Goal: Communication & Community: Answer question/provide support

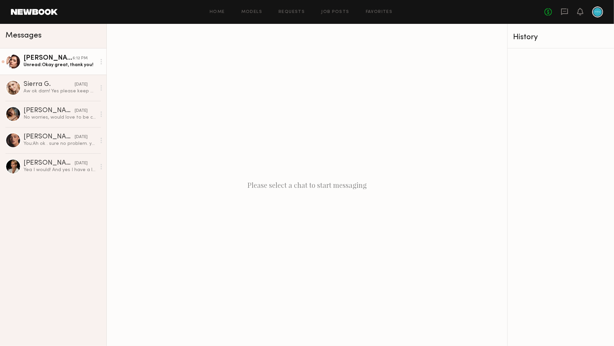
click at [65, 69] on link "Taylor C. 6:12 PM Unread: Okay great, thank you!" at bounding box center [53, 61] width 106 height 26
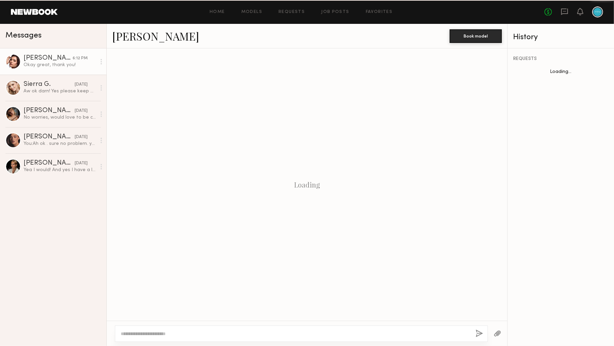
scroll to position [139, 0]
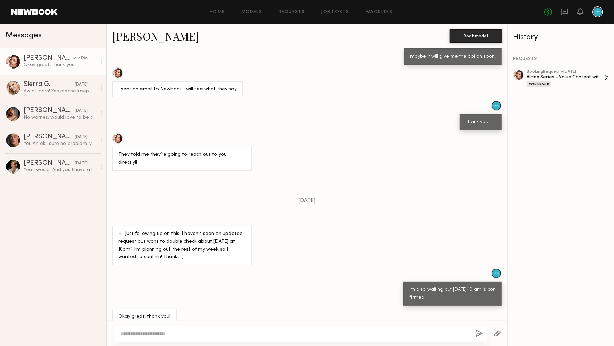
click at [586, 77] on div "Video Series – Value Content with On-Camera Talent" at bounding box center [566, 77] width 78 height 6
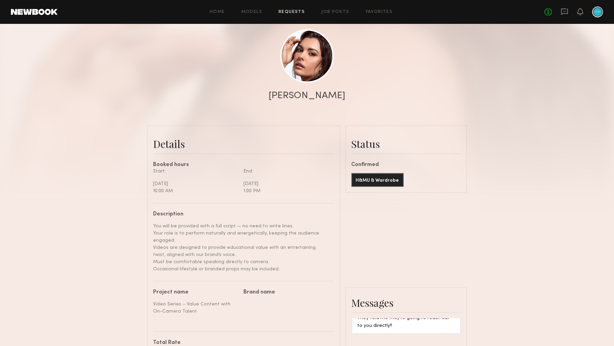
scroll to position [74, 0]
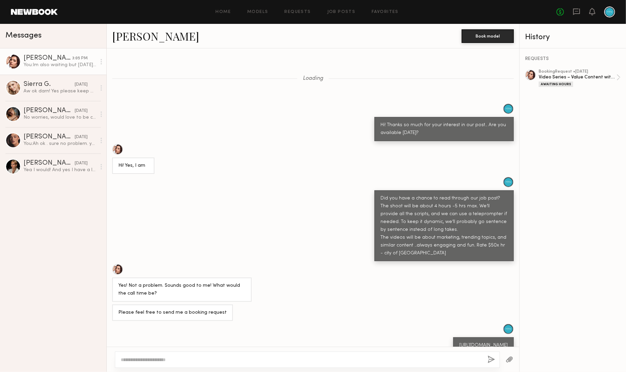
scroll to position [1142, 0]
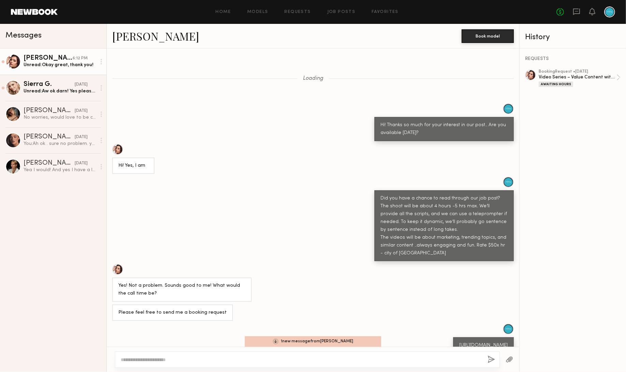
scroll to position [1137, 0]
